Goal: Find specific fact: Find specific fact

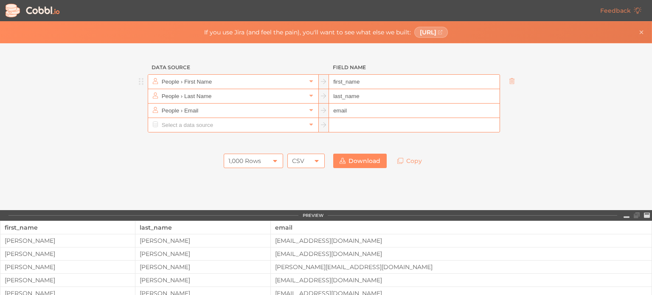
click at [198, 80] on input "People › First Name" at bounding box center [232, 82] width 146 height 14
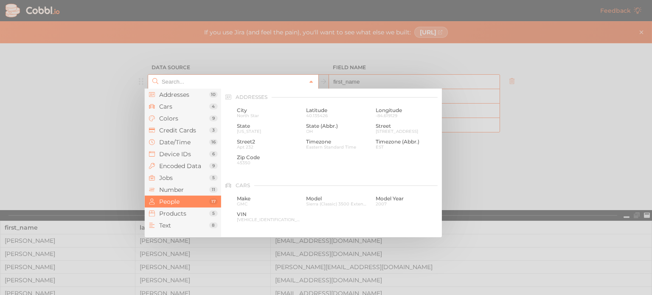
click at [198, 80] on input "text" at bounding box center [232, 82] width 146 height 14
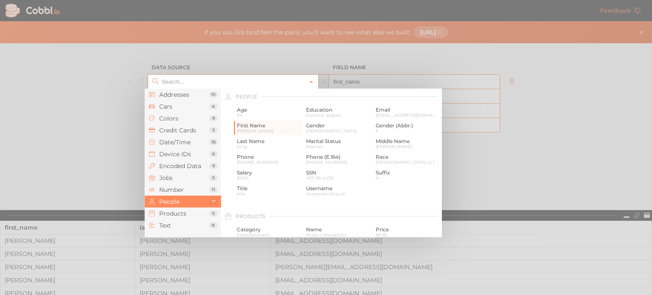
click at [87, 139] on div at bounding box center [326, 147] width 652 height 295
type input "People › First Name"
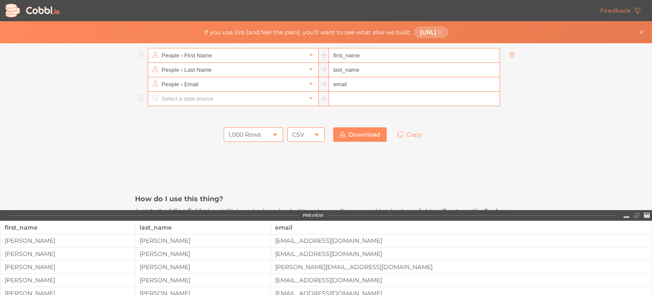
scroll to position [25, 0]
click at [128, 242] on div "[PERSON_NAME]" at bounding box center [67, 240] width 134 height 7
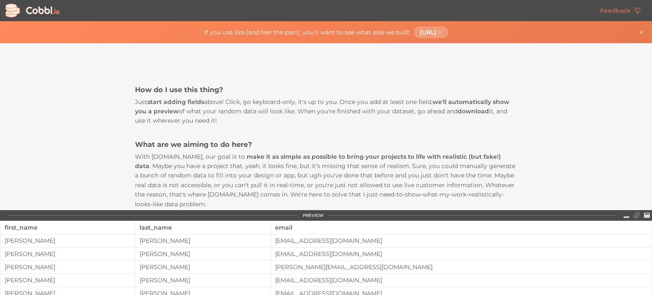
scroll to position [0, 0]
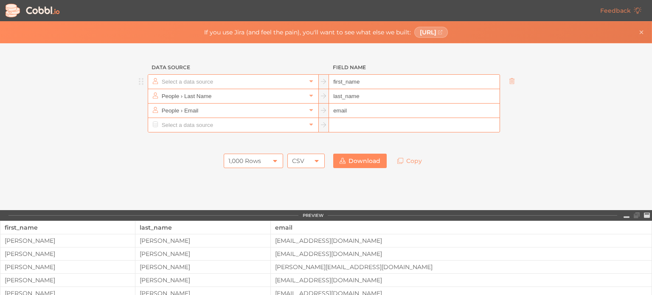
click at [205, 76] on input "text" at bounding box center [232, 82] width 146 height 14
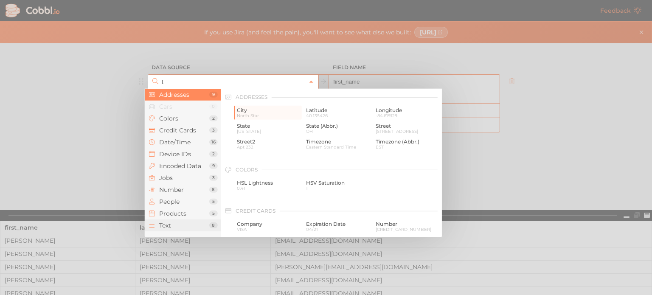
click at [178, 222] on span "Text" at bounding box center [184, 225] width 50 height 7
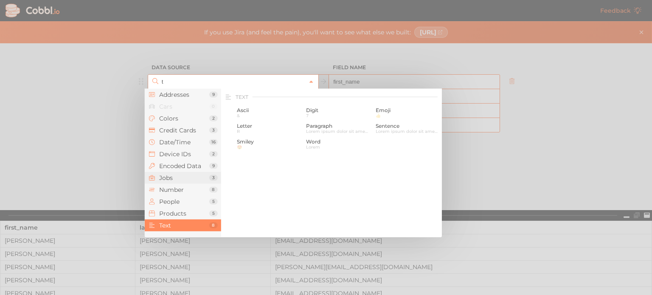
scroll to position [617, 0]
click at [319, 142] on span "Word" at bounding box center [337, 141] width 63 height 6
type input "Text › Word"
type input "word"
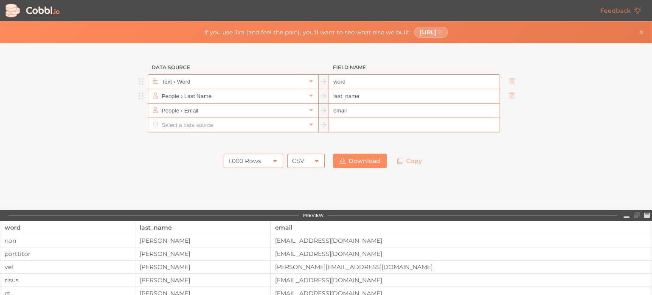
click at [349, 95] on input "last_name" at bounding box center [414, 96] width 170 height 14
